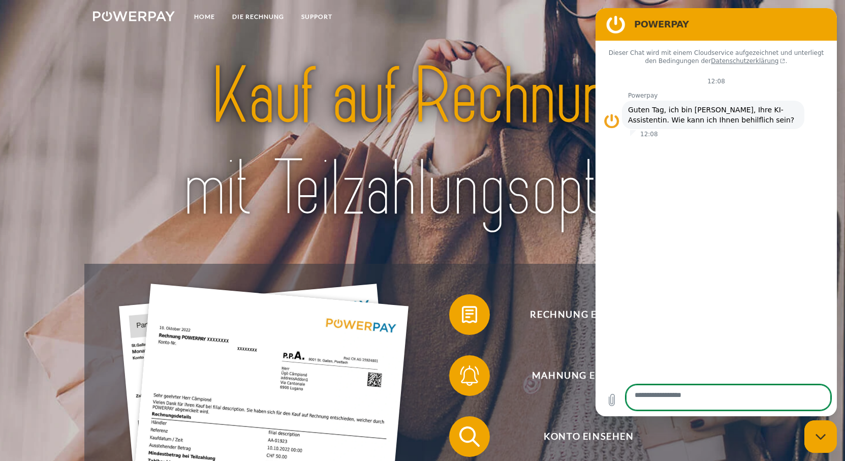
click at [208, 96] on img at bounding box center [422, 143] width 594 height 194
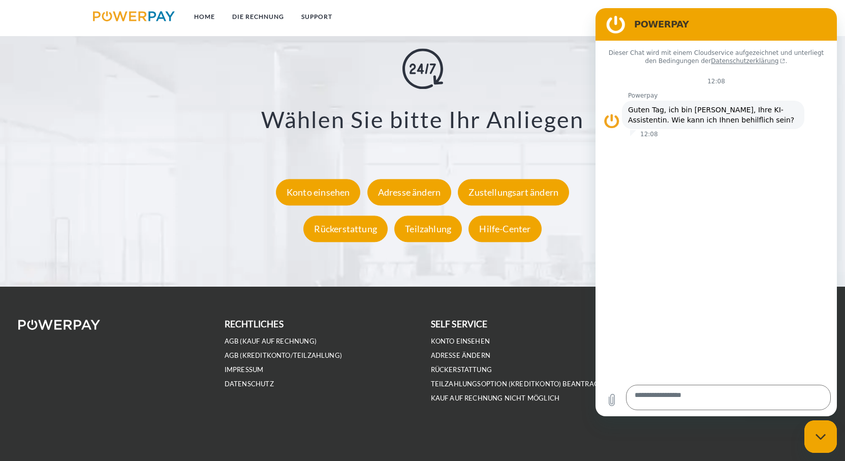
scroll to position [1989, 0]
click at [321, 197] on div "Konto einsehen" at bounding box center [318, 192] width 85 height 26
type textarea "*"
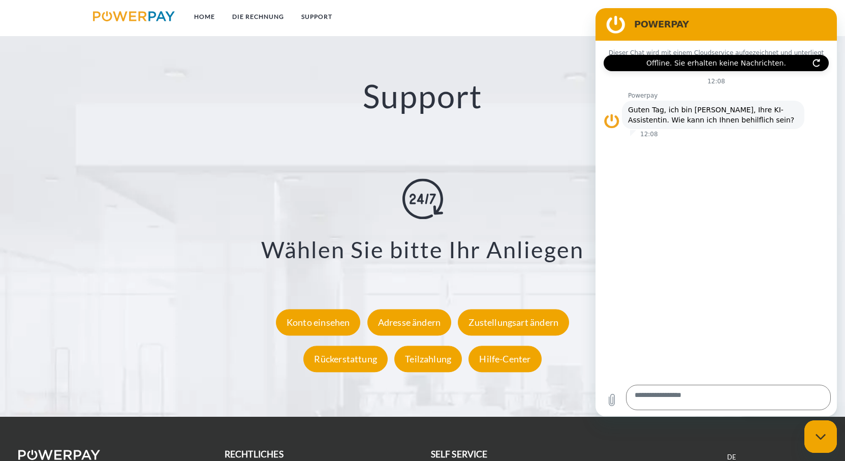
scroll to position [1888, 0]
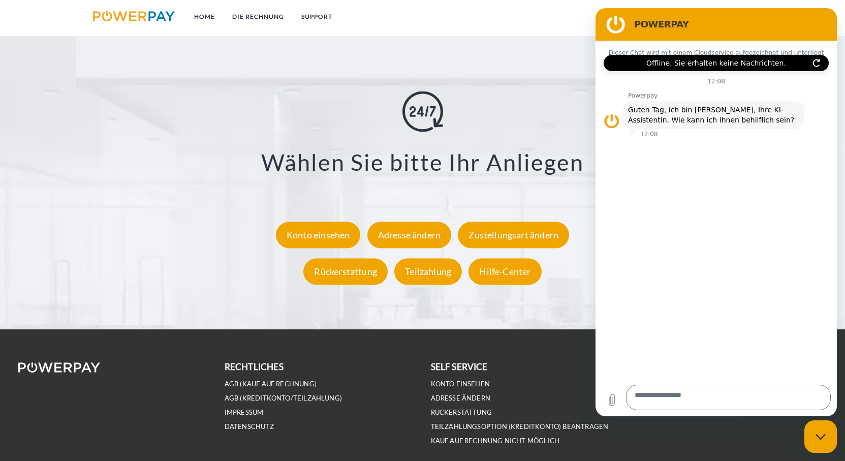
click at [727, 405] on li "IT" at bounding box center [732, 398] width 190 height 14
click at [729, 402] on link "IT" at bounding box center [731, 398] width 6 height 9
